Goal: Unclear: Browse casually

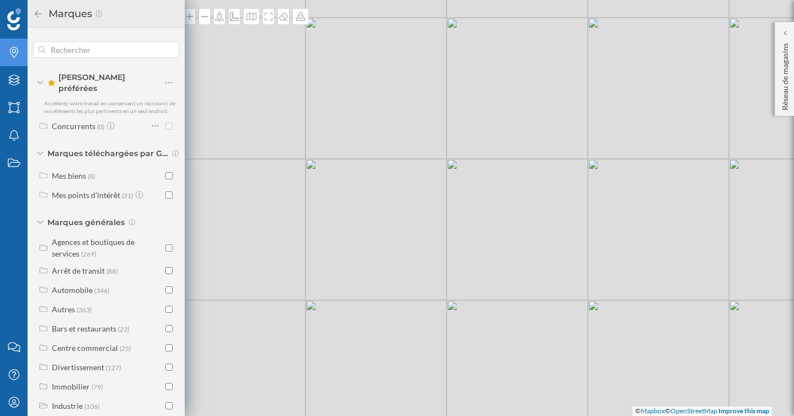
scroll to position [44, 0]
